Goal: Information Seeking & Learning: Learn about a topic

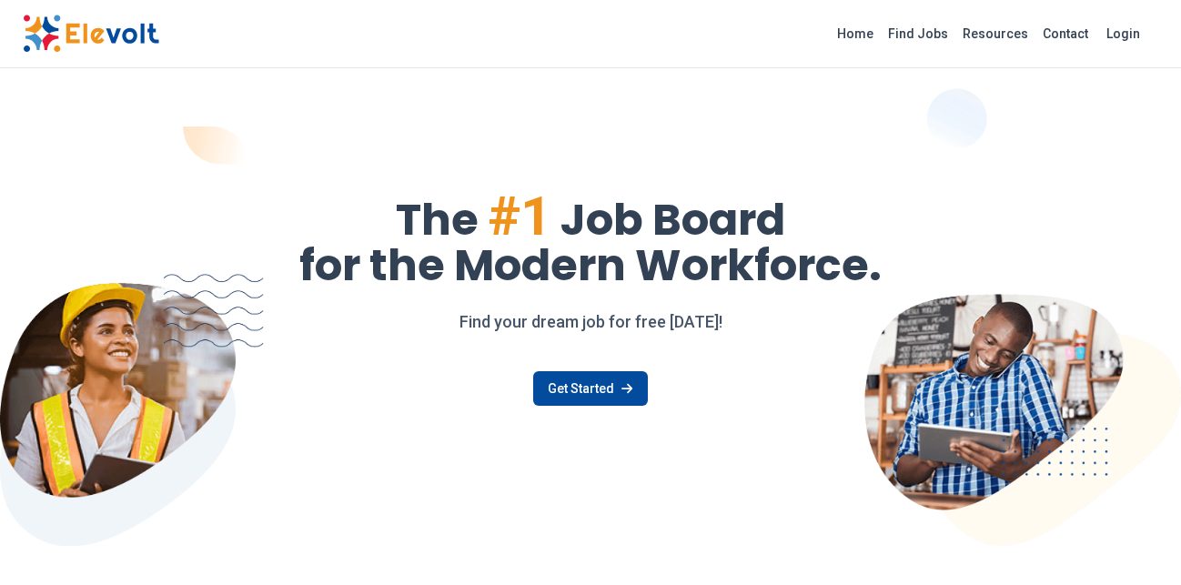
click at [766, 477] on div "The #1 Job Board for the Modern Workforce. Find your dream job for free [DATE]!…" at bounding box center [591, 334] width 1136 height 319
click at [970, 150] on div "The #1 Job Board for the Modern Workforce. Find your dream job for free [DATE]!…" at bounding box center [590, 312] width 1165 height 508
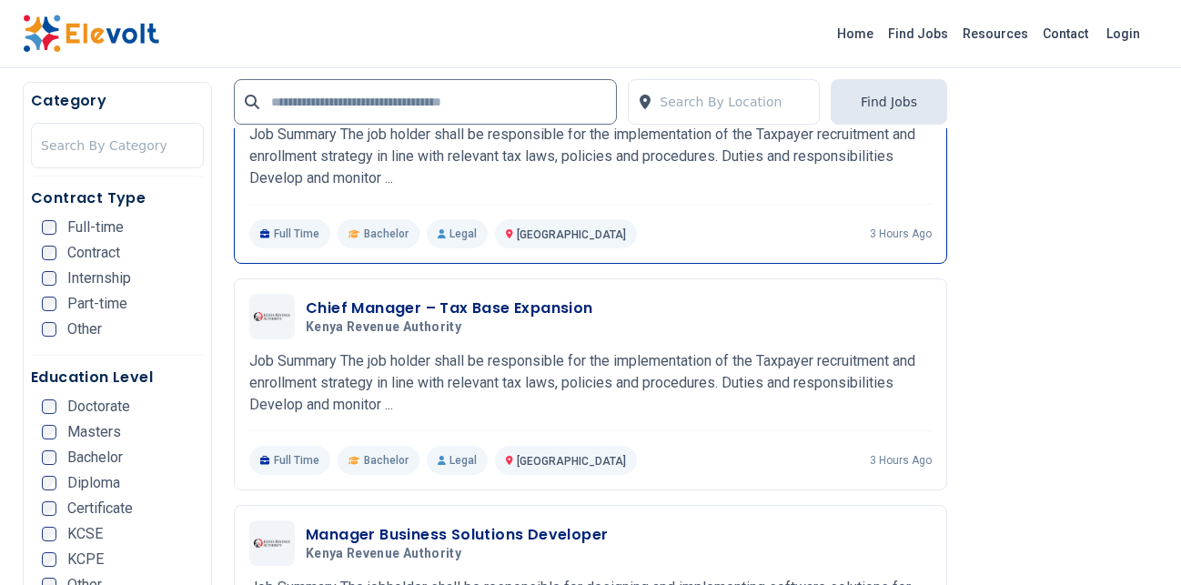
scroll to position [2599, 0]
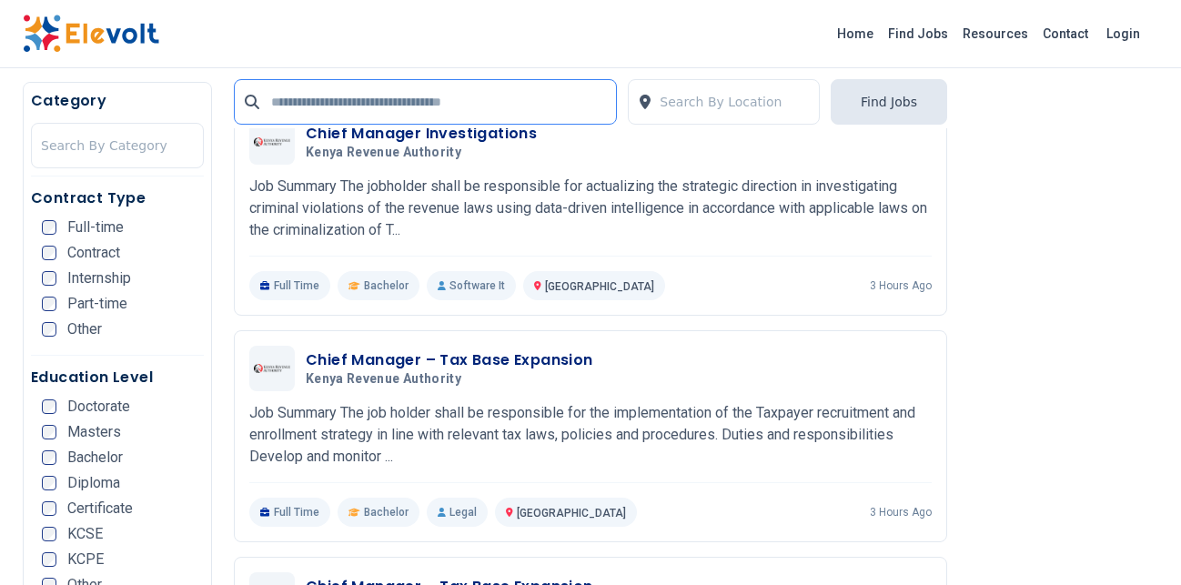
click at [314, 93] on input "text" at bounding box center [425, 102] width 383 height 46
click at [314, 94] on input "text" at bounding box center [425, 102] width 383 height 46
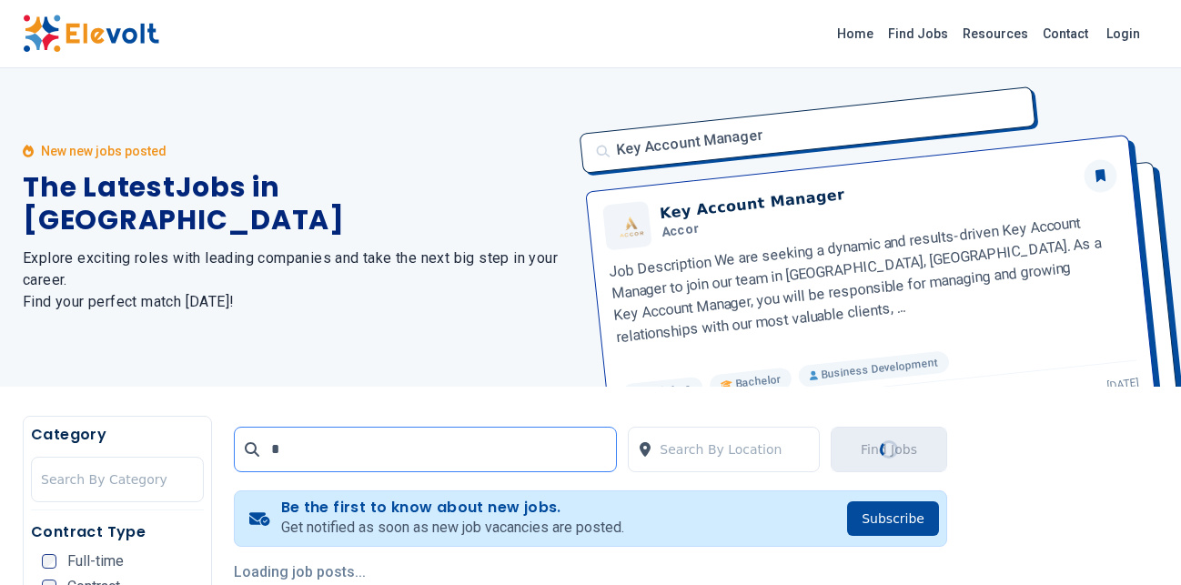
type input "*"
click at [319, 288] on h2 "Explore exciting roles with leading companies and take the next big step in you…" at bounding box center [296, 281] width 546 height 66
